Goal: Contribute content: Add original content to the website for others to see

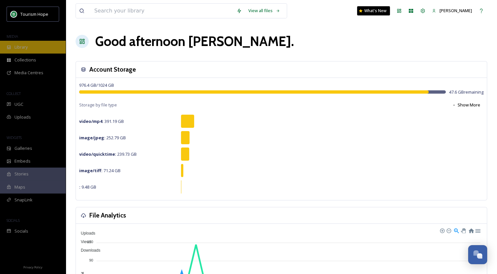
click at [29, 43] on div "Library" at bounding box center [33, 47] width 66 height 13
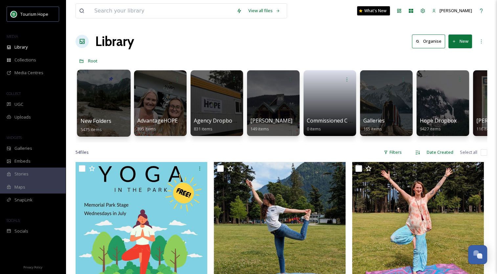
click at [113, 106] on div at bounding box center [104, 103] width 54 height 67
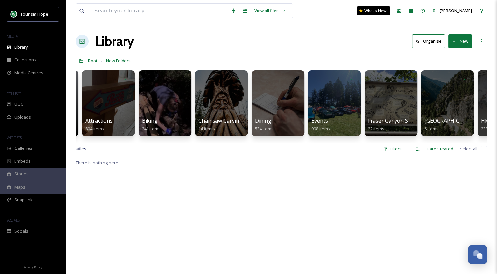
scroll to position [0, 59]
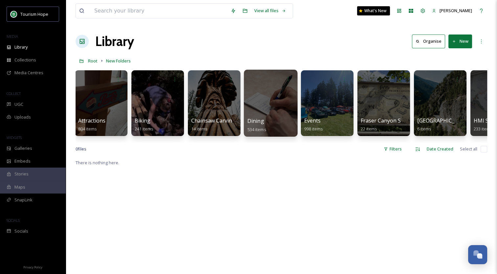
click at [251, 99] on div at bounding box center [271, 103] width 54 height 67
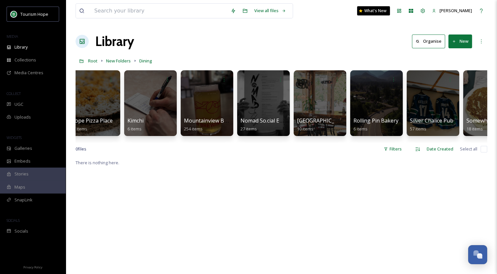
scroll to position [0, 210]
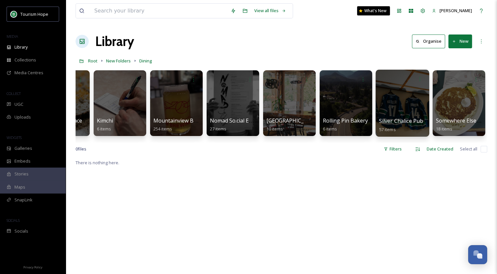
click at [402, 92] on div at bounding box center [403, 103] width 54 height 67
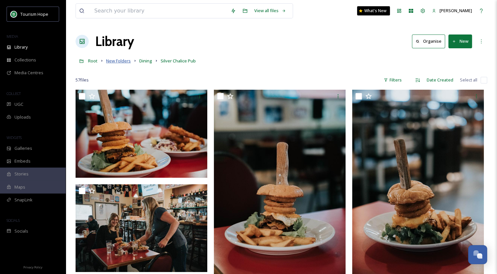
click at [125, 61] on span "New Folders" at bounding box center [118, 61] width 25 height 6
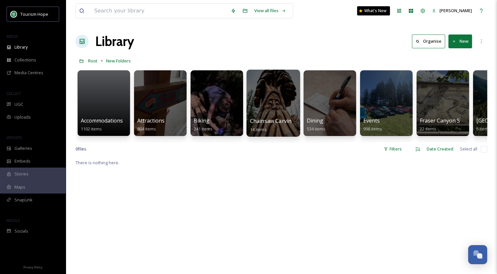
click at [260, 107] on div at bounding box center [273, 103] width 54 height 67
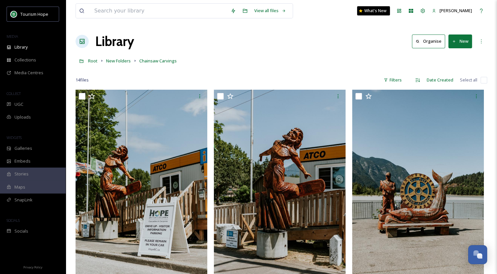
click at [459, 42] on button "New" at bounding box center [461, 41] width 24 height 13
click at [459, 55] on span "File Upload" at bounding box center [458, 57] width 22 height 6
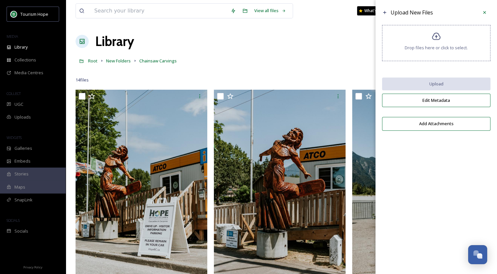
click at [444, 40] on div "Drop files here or click to select." at bounding box center [436, 43] width 108 height 36
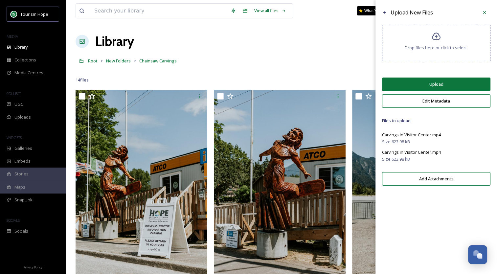
drag, startPoint x: 464, startPoint y: 137, endPoint x: 457, endPoint y: 137, distance: 6.9
click at [464, 137] on div "Carvings in Visitor Center.mp4" at bounding box center [436, 135] width 108 height 8
click at [423, 132] on span "Carvings in Visitor Center.mp4" at bounding box center [411, 135] width 59 height 6
click at [482, 12] on icon at bounding box center [484, 12] width 5 height 5
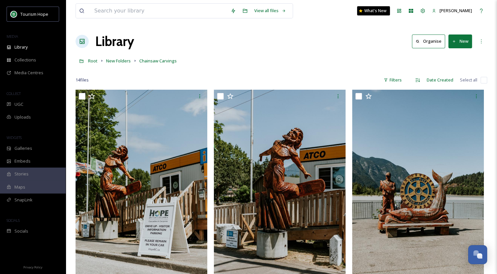
click at [463, 41] on button "New" at bounding box center [461, 41] width 24 height 13
click at [460, 54] on span "File Upload" at bounding box center [458, 57] width 22 height 6
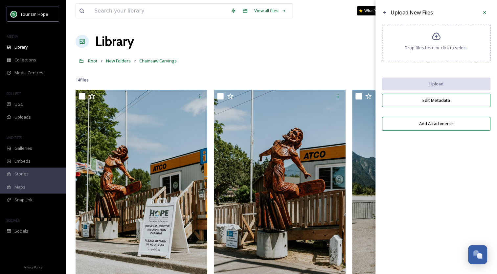
drag, startPoint x: 444, startPoint y: 159, endPoint x: 439, endPoint y: 51, distance: 108.6
click at [444, 159] on div "Upload New Files Drop files here or click to select. Upload Edit Metadata Add A…" at bounding box center [437, 137] width 122 height 274
click at [430, 33] on div "Drop files here or click to select." at bounding box center [436, 43] width 108 height 36
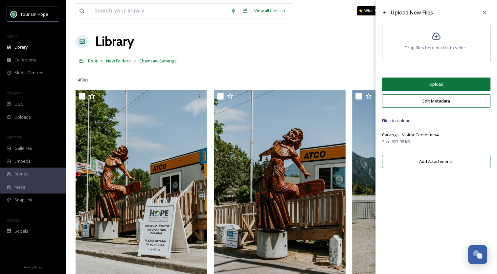
click at [426, 105] on button "Edit Metadata" at bounding box center [436, 100] width 108 height 13
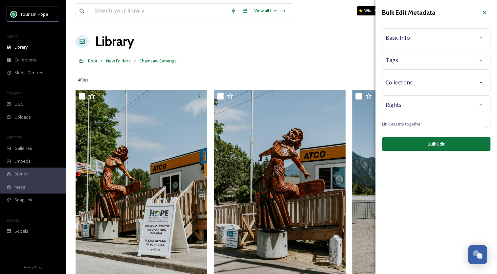
click at [405, 36] on span "Basic Info" at bounding box center [398, 38] width 24 height 8
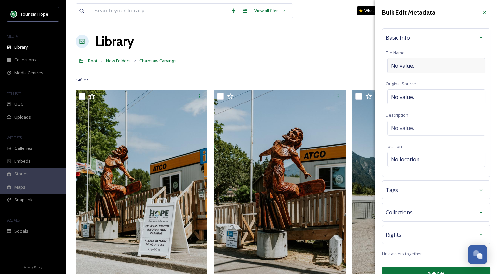
click at [420, 65] on div "No value." at bounding box center [436, 65] width 98 height 15
type input "Carvings @ Visitor Center"
click at [415, 95] on div "No value." at bounding box center [436, 95] width 98 height 15
type input "[PERSON_NAME]"
click at [415, 124] on div "No value." at bounding box center [436, 126] width 98 height 15
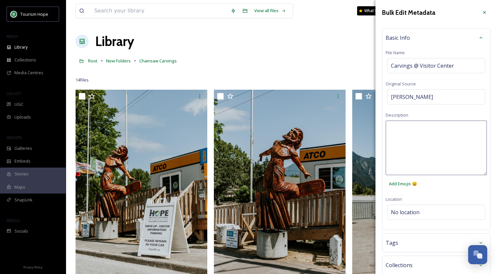
click at [415, 124] on textarea at bounding box center [436, 148] width 101 height 55
type textarea "Father and son duo - [PERSON_NAME] (last name). Were carving in front of the vi…"
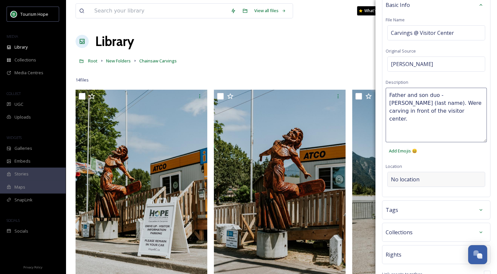
click at [405, 176] on div "Bulk Edit Metadata Basic Info File Name Carvings @ Visitor Center Original Sour…" at bounding box center [437, 137] width 122 height 340
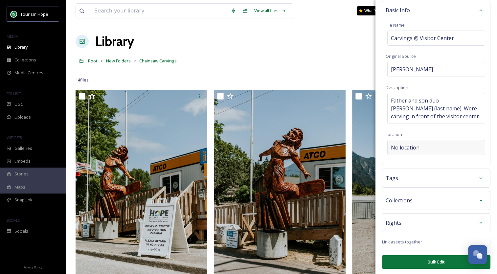
click at [415, 144] on span "No location" at bounding box center [405, 148] width 29 height 8
click at [412, 147] on input at bounding box center [436, 147] width 97 height 14
type input "Hope"
click at [394, 180] on span "Tags" at bounding box center [392, 178] width 12 height 8
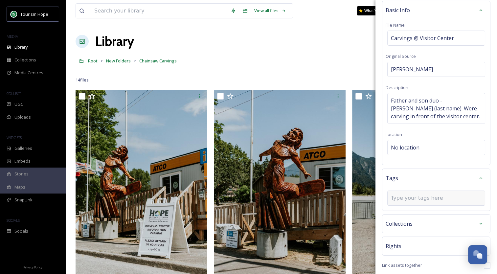
click at [415, 198] on input at bounding box center [424, 198] width 66 height 8
type input "@chefchainsaw"
click at [436, 178] on div "Tags" at bounding box center [436, 178] width 101 height 12
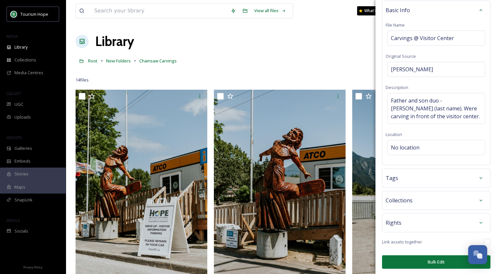
click at [431, 177] on div "Tags" at bounding box center [436, 178] width 101 height 12
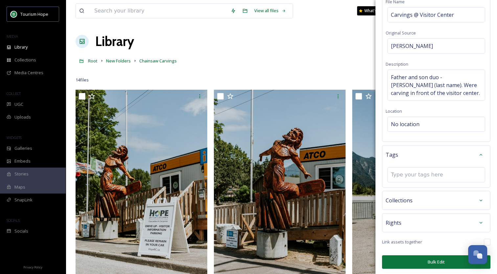
scroll to position [0, 0]
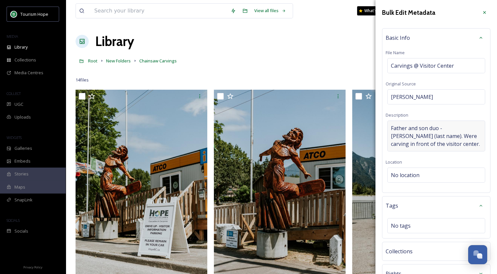
click at [434, 146] on span "Father and son duo - [PERSON_NAME] (last name). Were carving in front of the vi…" at bounding box center [436, 136] width 91 height 24
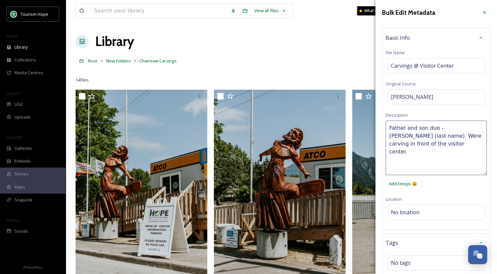
click at [428, 143] on textarea "Father and son duo - [PERSON_NAME] (last name). Were carving in front of the vi…" at bounding box center [436, 148] width 101 height 55
type textarea "Father and son duo - [PERSON_NAME] (last name). Were carving in front of the vi…"
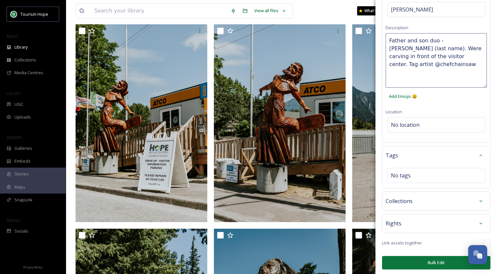
scroll to position [99, 0]
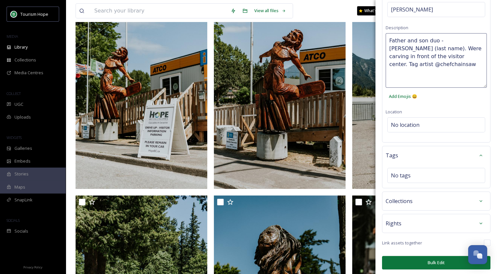
click at [431, 262] on button "Bulk Edit" at bounding box center [436, 262] width 108 height 13
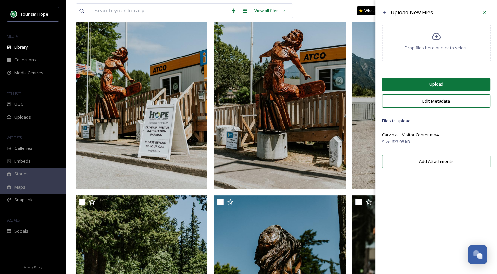
click at [441, 87] on button "Upload" at bounding box center [436, 84] width 108 height 13
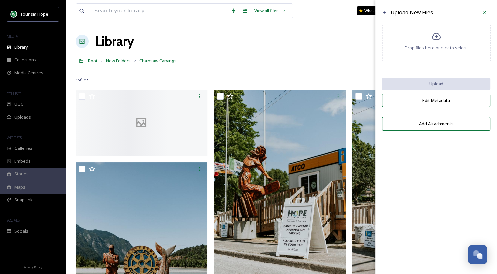
click at [440, 36] on icon at bounding box center [436, 37] width 9 height 8
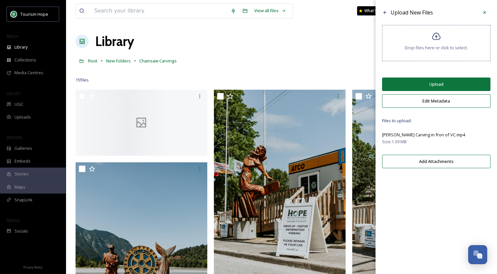
click at [439, 103] on button "Edit Metadata" at bounding box center [436, 100] width 108 height 13
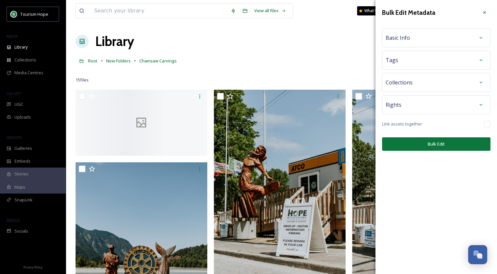
click at [421, 37] on div "Basic Info" at bounding box center [436, 38] width 101 height 12
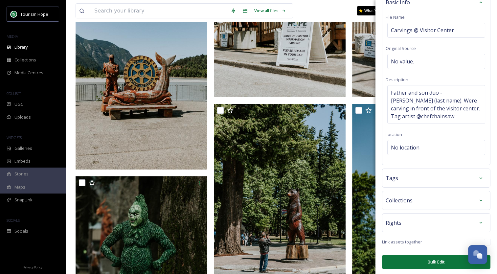
scroll to position [230, 0]
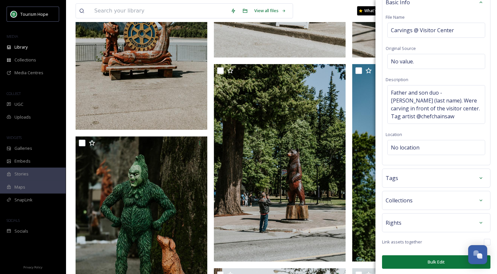
click at [427, 261] on button "Bulk Edit" at bounding box center [436, 261] width 108 height 13
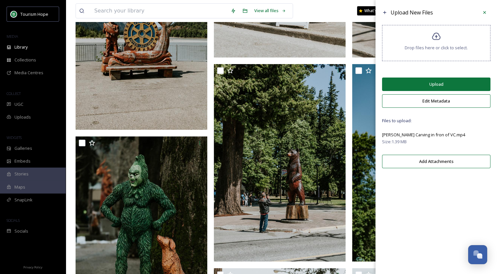
click at [436, 83] on button "Upload" at bounding box center [436, 84] width 108 height 13
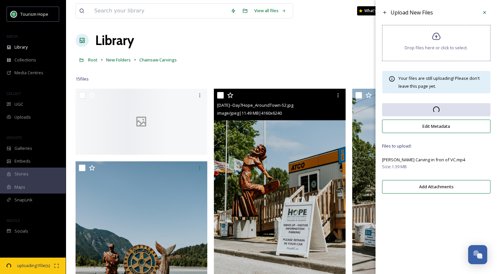
scroll to position [0, 0]
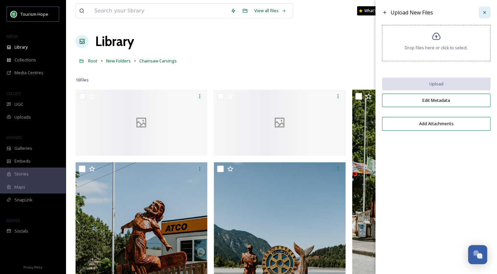
click at [486, 14] on icon at bounding box center [484, 12] width 5 height 5
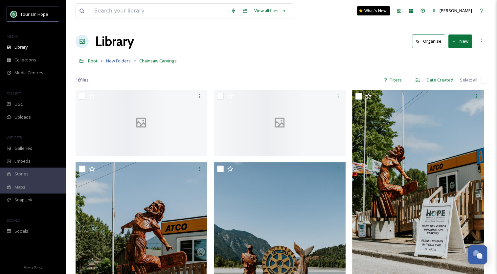
click at [116, 59] on span "New Folders" at bounding box center [118, 61] width 25 height 6
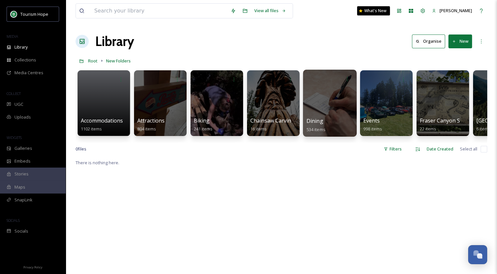
click at [317, 103] on div at bounding box center [330, 103] width 54 height 67
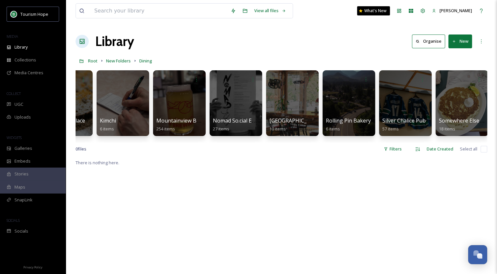
scroll to position [0, 210]
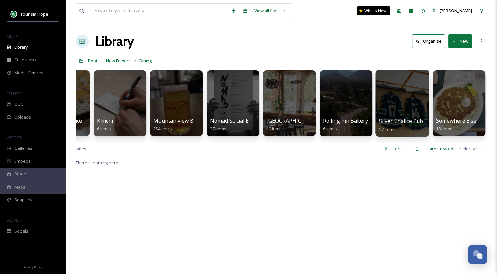
click at [409, 90] on div at bounding box center [403, 103] width 54 height 67
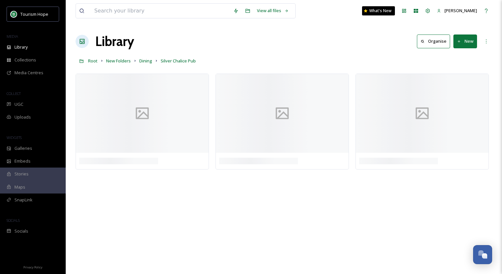
click at [466, 38] on button "New" at bounding box center [466, 41] width 24 height 13
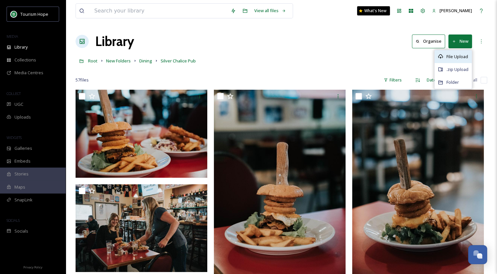
click at [457, 59] on span "File Upload" at bounding box center [458, 57] width 22 height 6
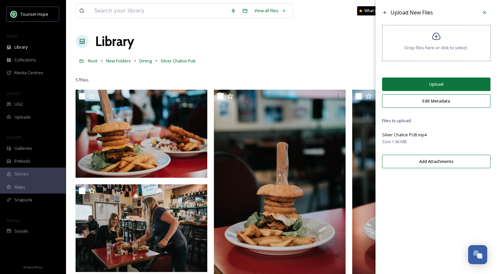
click at [436, 103] on button "Edit Metadata" at bounding box center [436, 100] width 108 height 13
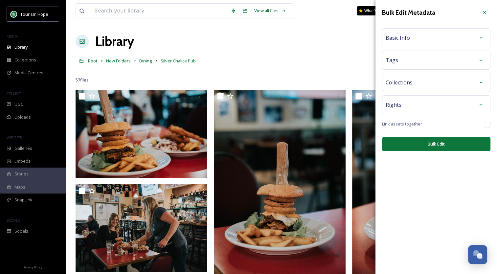
click at [419, 37] on div "Basic Info" at bounding box center [436, 38] width 101 height 12
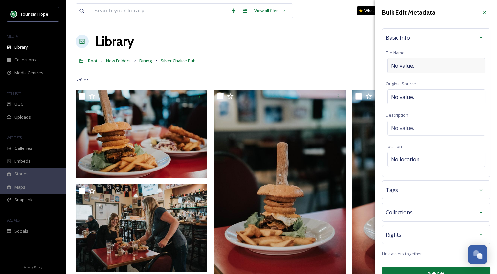
click at [421, 64] on div "No value." at bounding box center [436, 65] width 98 height 15
type input "Silver Chalice PUB Video"
click at [426, 93] on div "No value." at bounding box center [436, 95] width 98 height 15
type input "[PERSON_NAME]"
click at [390, 123] on div "No value." at bounding box center [436, 126] width 98 height 15
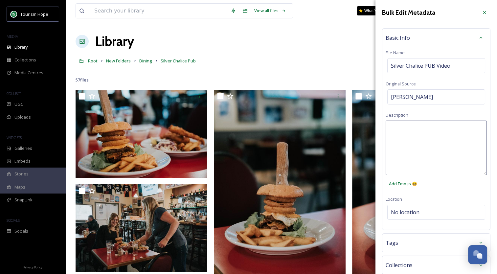
click at [405, 135] on textarea at bounding box center [436, 148] width 101 height 55
type textarea "The Sliver Chalice Pub - renovated (outside) will work on the inside as well!"
click at [428, 208] on div "Bulk Edit Metadata Basic Info File Name Silver Chalice PUB Video Original Sourc…" at bounding box center [437, 170] width 122 height 340
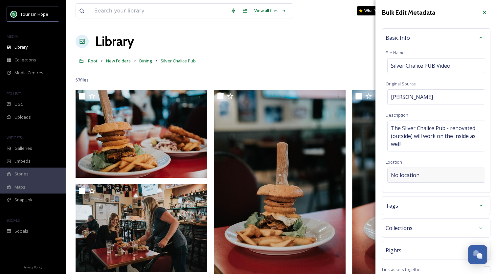
click at [427, 177] on div "No location" at bounding box center [436, 175] width 98 height 15
click at [424, 174] on input at bounding box center [436, 175] width 97 height 14
type input "Hope"
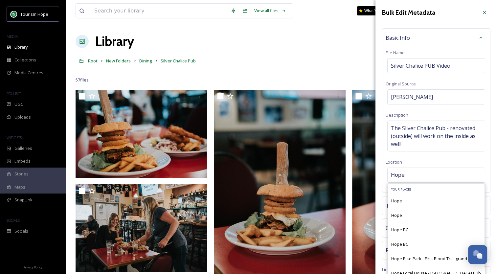
click at [443, 162] on div "Basic Info File Name Silver Chalice PUB Video Original Source [PERSON_NAME] Des…" at bounding box center [436, 110] width 108 height 165
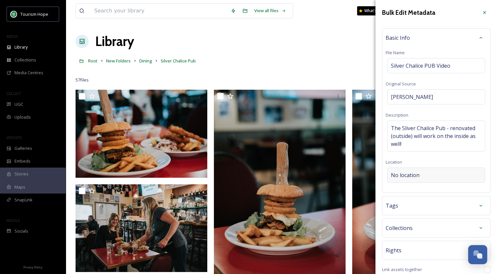
click at [427, 178] on div "No location" at bounding box center [436, 175] width 98 height 15
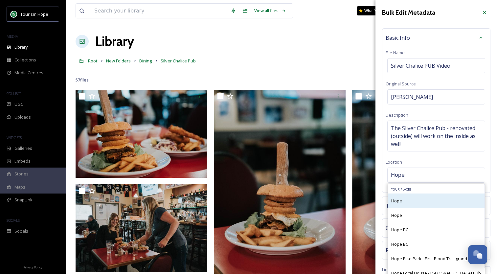
click at [419, 203] on div "Hope" at bounding box center [436, 201] width 97 height 14
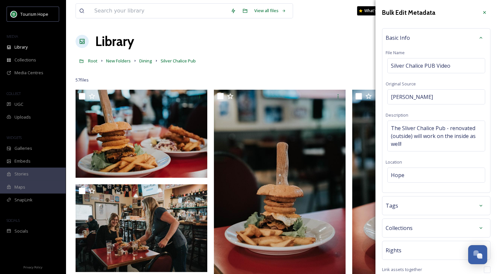
scroll to position [28, 0]
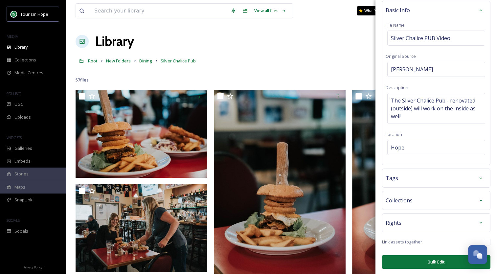
click at [427, 177] on div "Tags" at bounding box center [436, 178] width 101 height 12
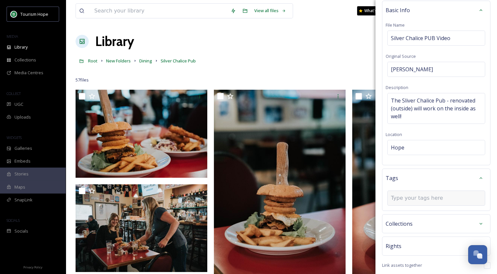
click at [424, 199] on input at bounding box center [424, 198] width 66 height 8
type input "Pub"
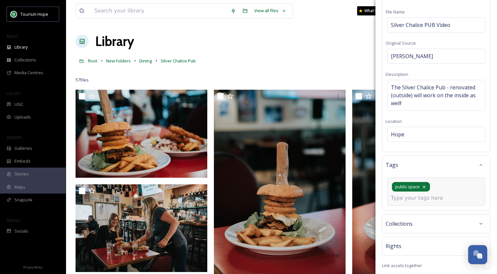
click at [425, 186] on icon at bounding box center [424, 186] width 5 height 5
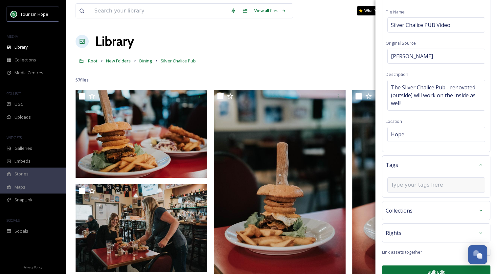
click at [418, 181] on input at bounding box center [424, 185] width 66 height 8
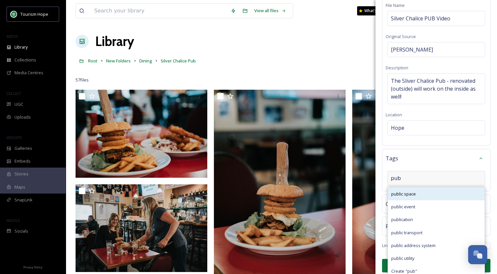
scroll to position [51, 0]
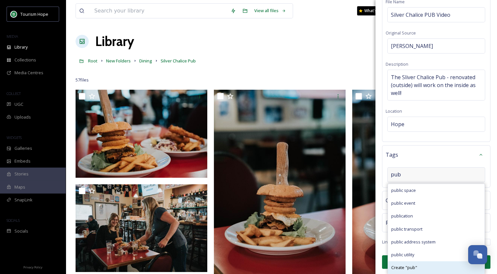
type input "pub"
drag, startPoint x: 413, startPoint y: 266, endPoint x: 425, endPoint y: 211, distance: 56.5
click at [413, 266] on span "Create " pub "" at bounding box center [404, 268] width 26 height 6
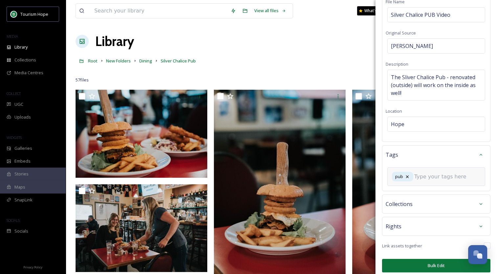
click at [430, 175] on input at bounding box center [447, 177] width 66 height 8
type input "sliver challice"
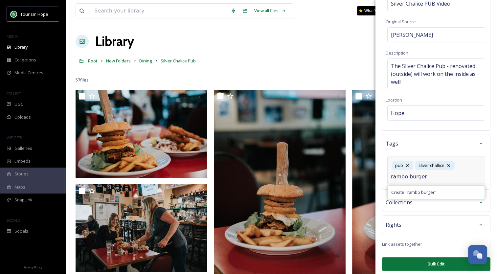
type input "rambo burger"
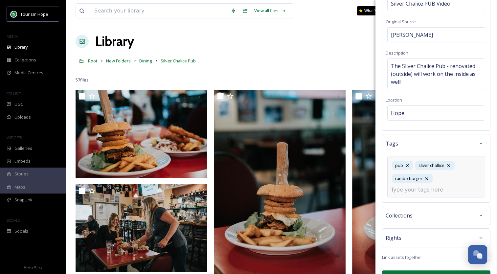
scroll to position [75, 0]
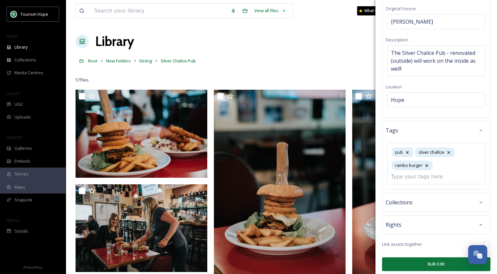
click at [437, 260] on button "Bulk Edit" at bounding box center [436, 263] width 108 height 13
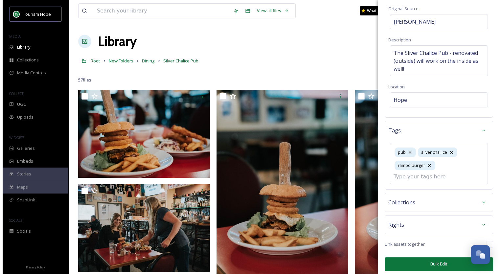
scroll to position [0, 0]
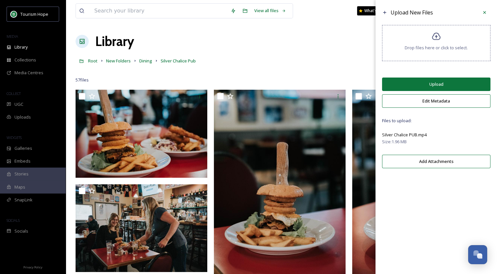
click at [423, 84] on button "Upload" at bounding box center [436, 84] width 108 height 13
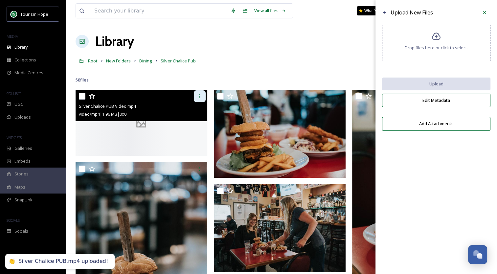
click at [198, 96] on icon at bounding box center [199, 96] width 5 height 5
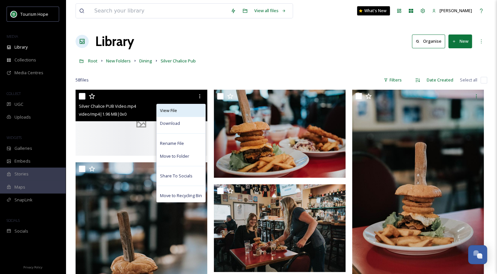
click at [186, 111] on div "View File" at bounding box center [181, 110] width 49 height 13
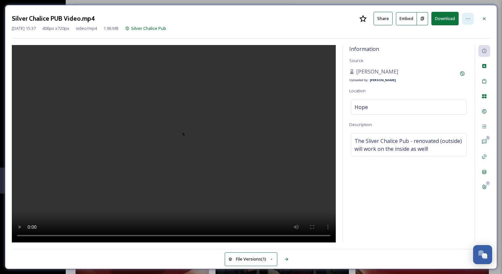
click at [469, 18] on icon at bounding box center [467, 18] width 5 height 5
click at [475, 10] on div "Silver Chalice PUB Video.mp4 Share Embed Download Rename File Move to Folder Sh…" at bounding box center [251, 137] width 492 height 264
click at [387, 20] on button "Share" at bounding box center [383, 18] width 19 height 13
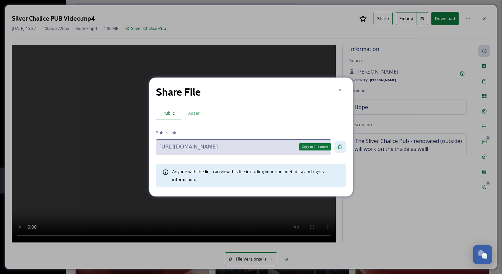
click at [340, 147] on icon at bounding box center [340, 146] width 5 height 5
